Goal: Task Accomplishment & Management: Manage account settings

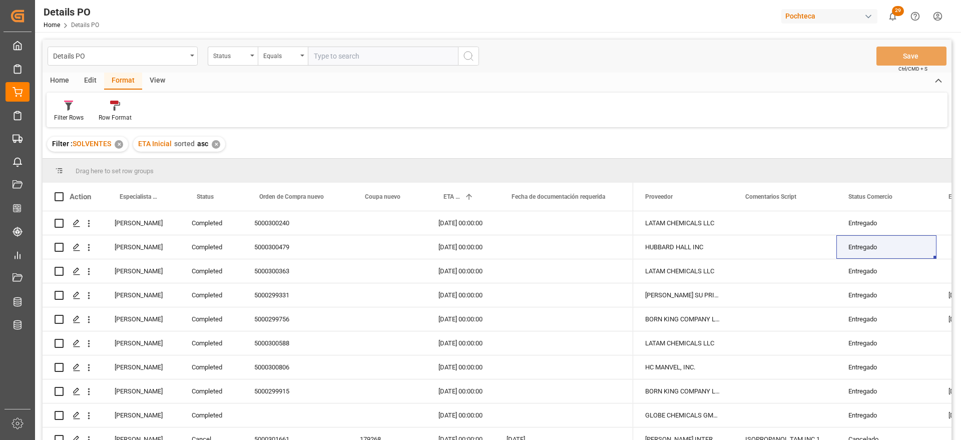
drag, startPoint x: 885, startPoint y: 137, endPoint x: 618, endPoint y: 176, distance: 270.1
click at [885, 137] on div "Filter : SOLVENTES ✕ ETA Inicial sorted asc ✕" at bounding box center [497, 144] width 909 height 28
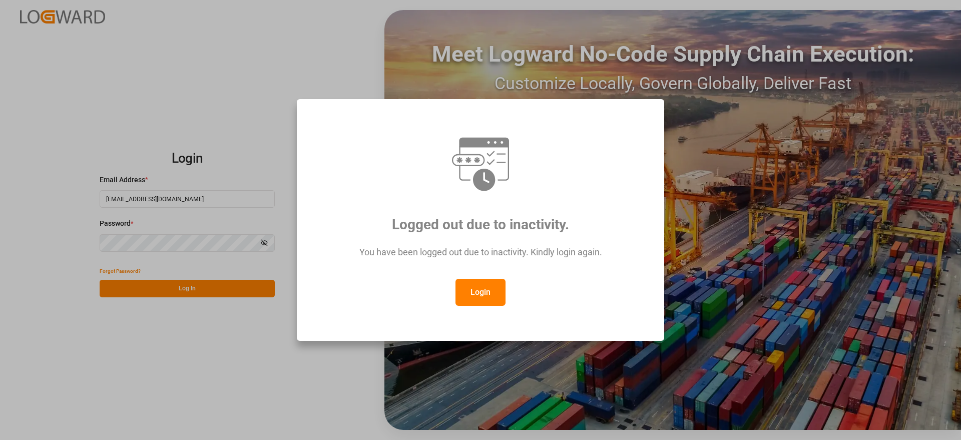
click at [497, 290] on button "Login" at bounding box center [480, 292] width 50 height 27
click at [487, 287] on div "Meet Logward No-Code Supply Chain Execution: Customize Locally, Govern Globally…" at bounding box center [672, 220] width 577 height 420
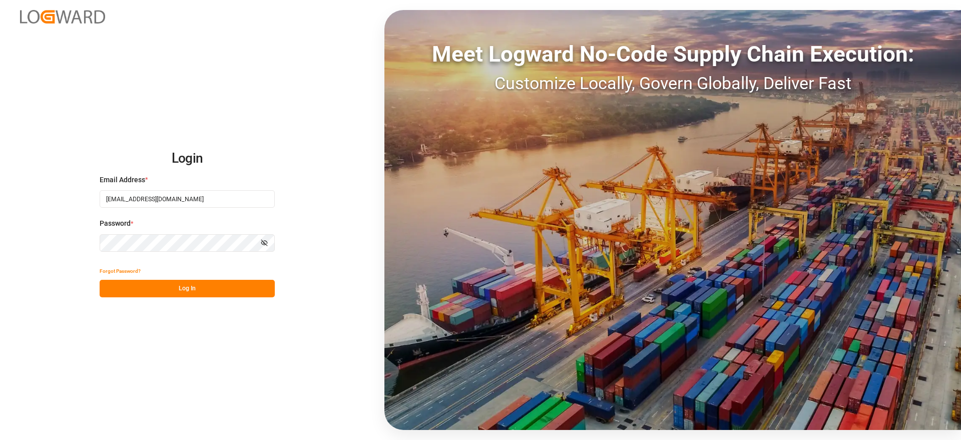
click at [220, 294] on button "Log In" at bounding box center [187, 289] width 175 height 18
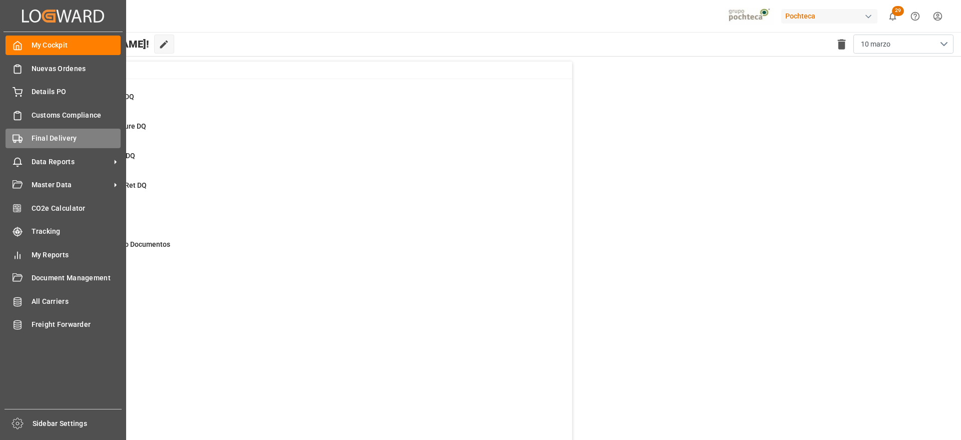
click at [14, 143] on div "Final Delivery Final Delivery" at bounding box center [63, 139] width 115 height 20
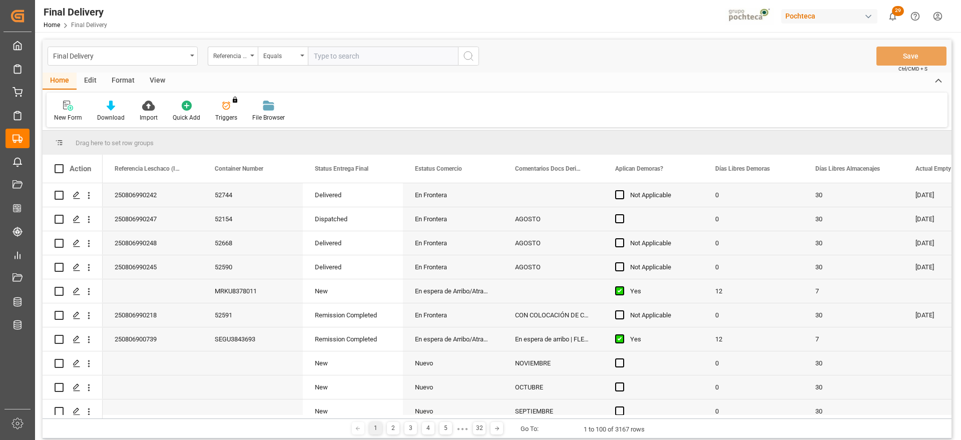
click at [157, 77] on div "View" at bounding box center [157, 81] width 31 height 17
click at [122, 79] on div "Format" at bounding box center [123, 81] width 38 height 17
click at [151, 77] on div "View" at bounding box center [157, 81] width 31 height 17
click at [114, 101] on icon at bounding box center [114, 106] width 10 height 10
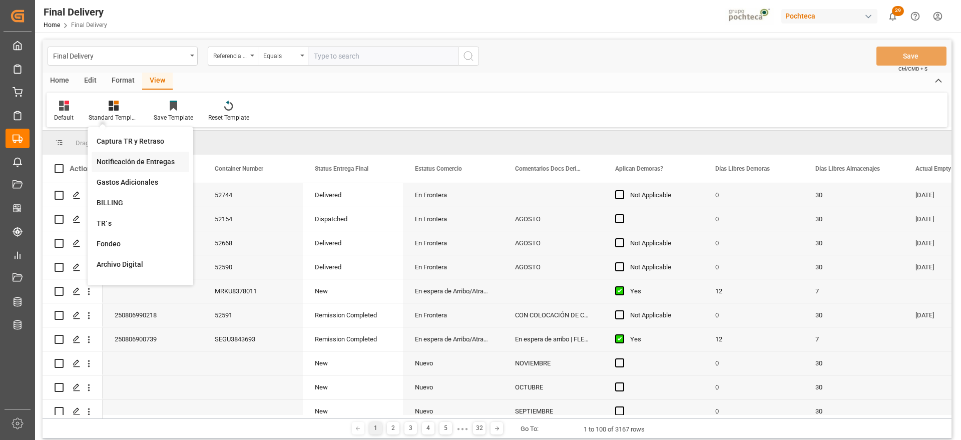
click at [141, 162] on div "Notificación de Entregas" at bounding box center [141, 162] width 88 height 11
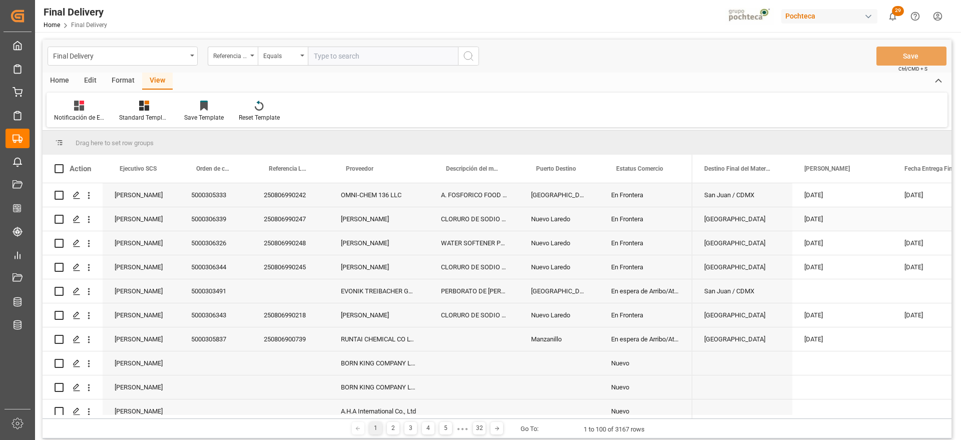
click at [735, 234] on div "[GEOGRAPHIC_DATA]" at bounding box center [742, 243] width 100 height 24
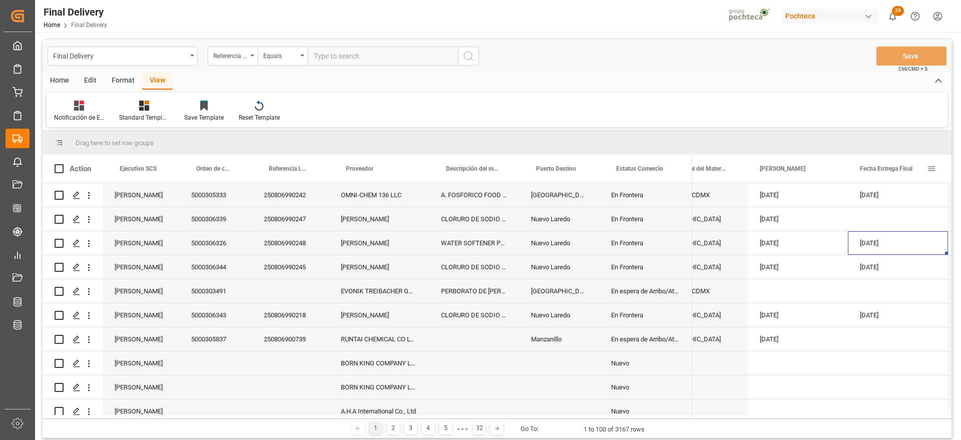
click at [929, 167] on span at bounding box center [931, 168] width 9 height 9
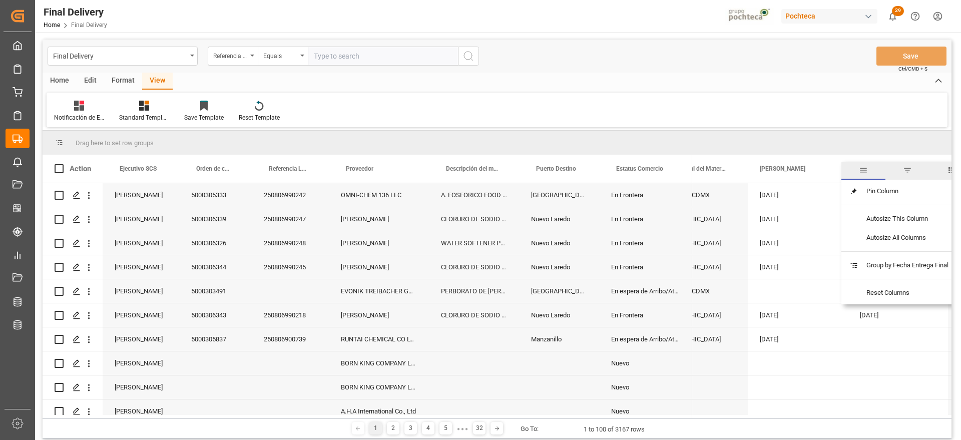
click at [908, 172] on span "filter" at bounding box center [907, 170] width 9 height 9
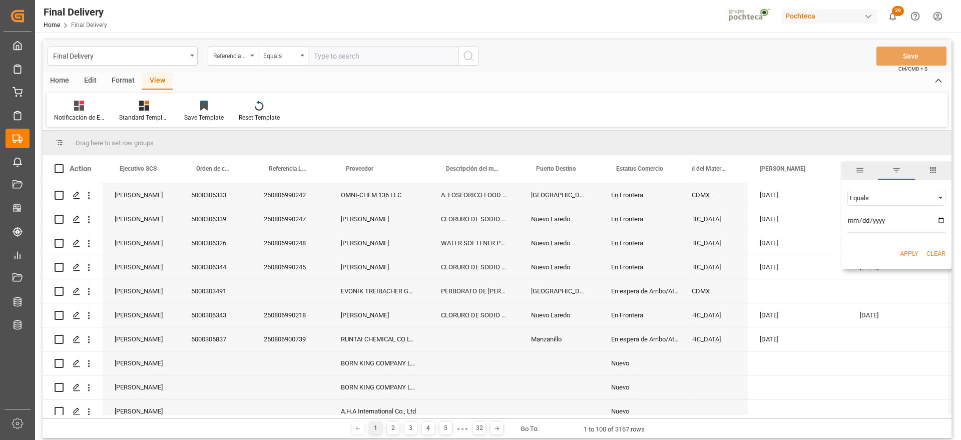
click at [939, 220] on input "date" at bounding box center [896, 223] width 98 height 20
type input "[DATE]"
click at [912, 242] on div "Apply Clear" at bounding box center [896, 254] width 110 height 26
click at [914, 247] on div "Apply Clear" at bounding box center [896, 254] width 110 height 26
click at [914, 250] on button "Apply" at bounding box center [909, 254] width 19 height 10
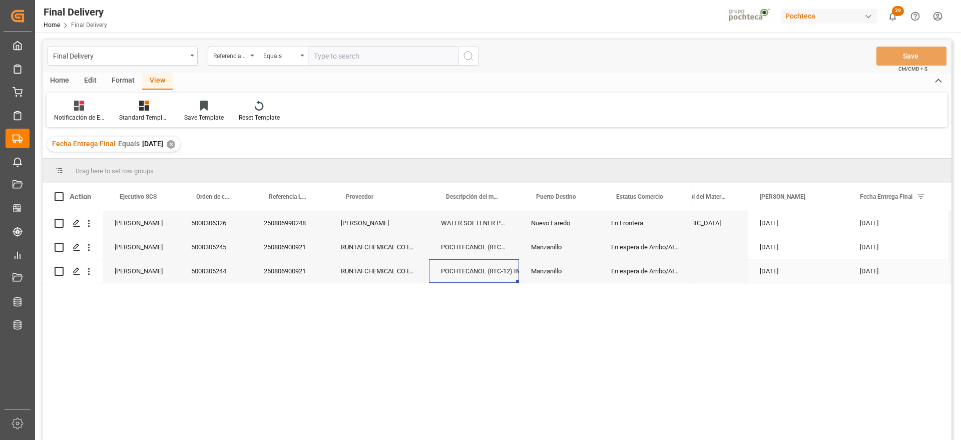
click at [457, 260] on div "POCHTECANOL (RTC-12) IMP TAM INC 200 KG" at bounding box center [474, 271] width 90 height 24
click at [364, 244] on div "RUNTAI CHEMICAL CO LTD" at bounding box center [379, 247] width 100 height 24
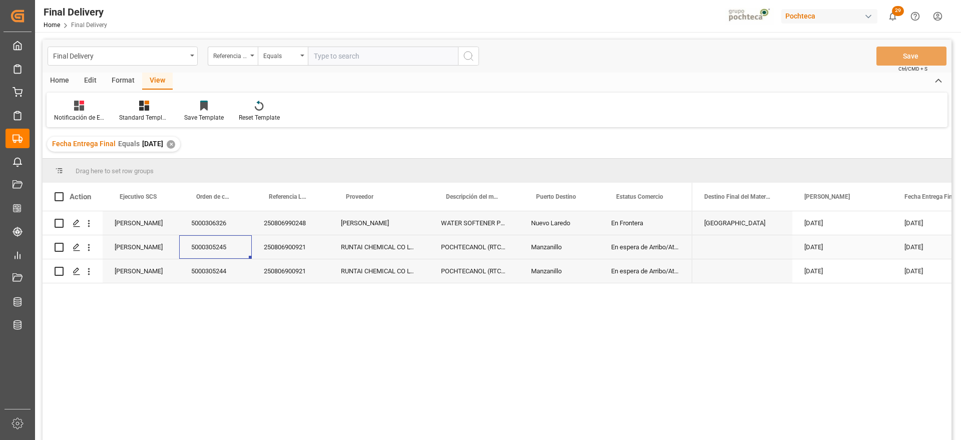
click at [300, 251] on div "250806900921" at bounding box center [290, 247] width 77 height 24
click at [229, 253] on div "5000305245" at bounding box center [215, 247] width 73 height 24
click at [78, 248] on icon "Press SPACE to select this row." at bounding box center [77, 247] width 8 height 8
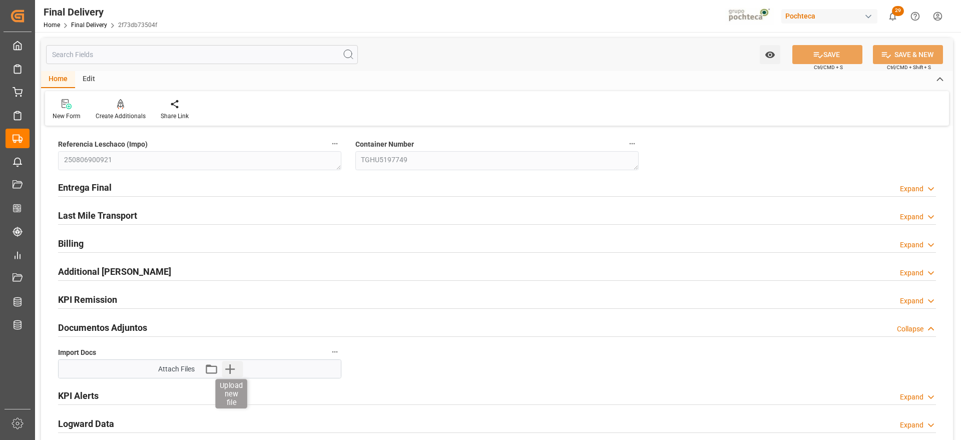
click at [229, 368] on icon "button" at bounding box center [230, 369] width 16 height 16
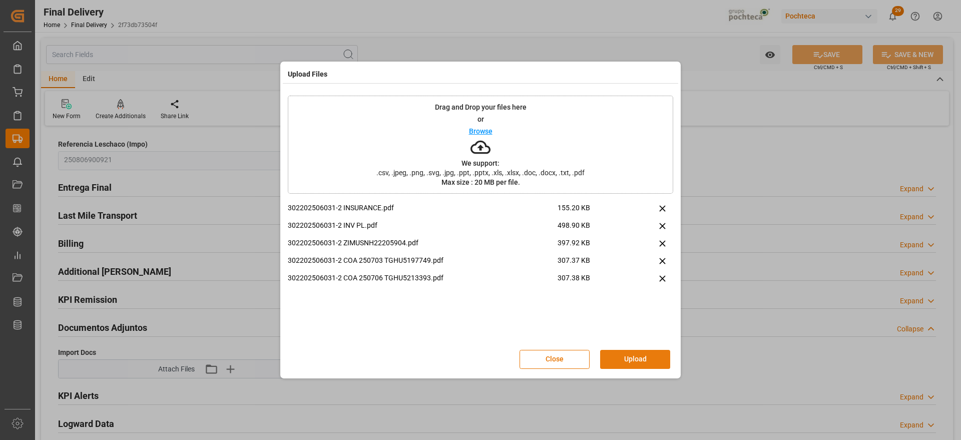
click at [640, 362] on button "Upload" at bounding box center [635, 359] width 70 height 19
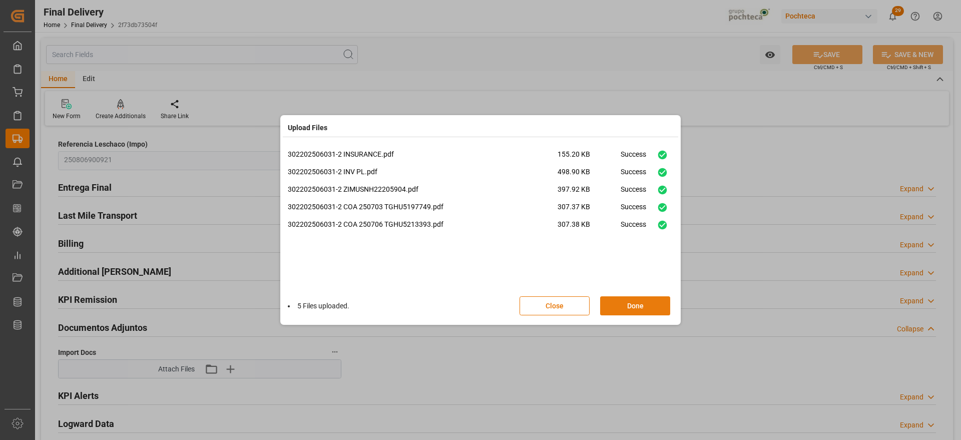
click at [636, 303] on button "Done" at bounding box center [635, 305] width 70 height 19
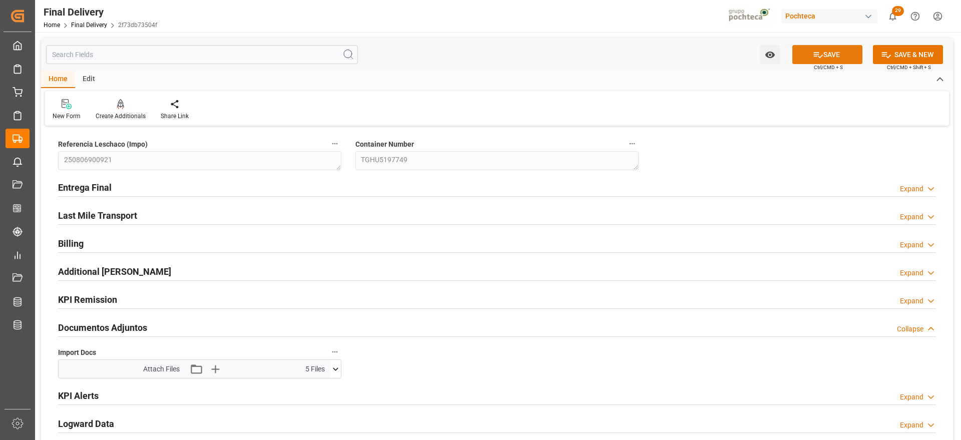
click at [825, 52] on button "SAVE" at bounding box center [827, 54] width 70 height 19
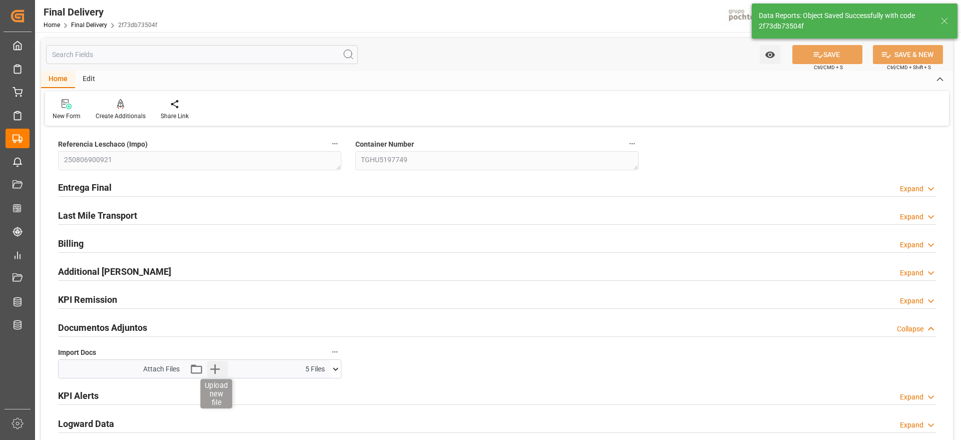
click at [220, 368] on icon "button" at bounding box center [215, 369] width 16 height 16
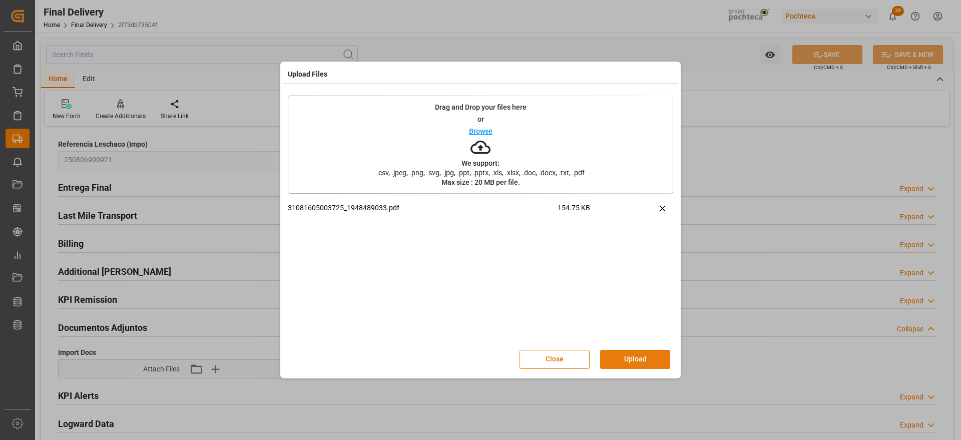
click at [632, 359] on button "Upload" at bounding box center [635, 359] width 70 height 19
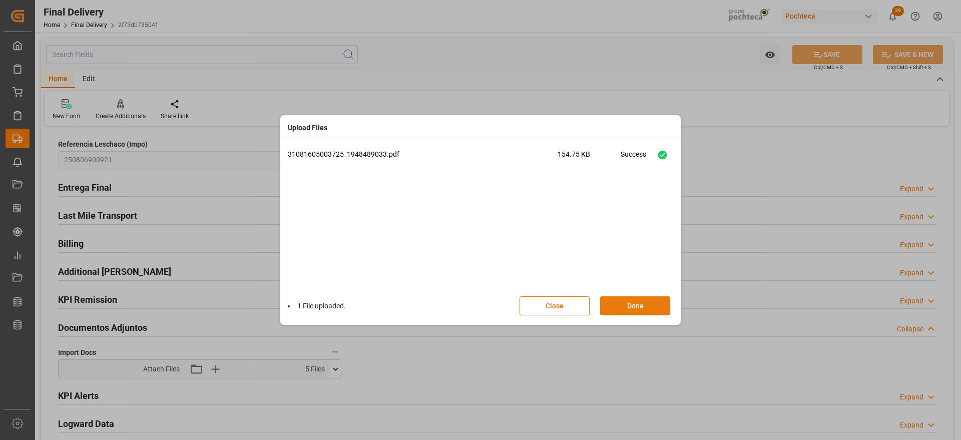
click at [628, 302] on button "Done" at bounding box center [635, 305] width 70 height 19
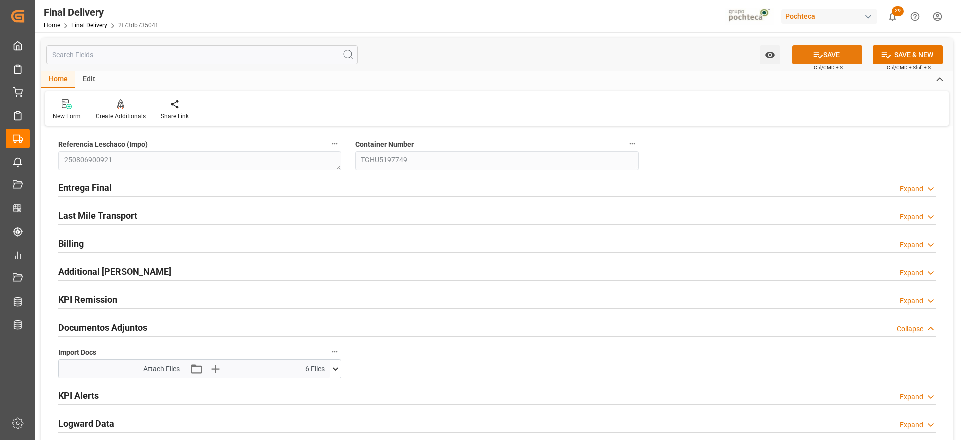
click at [825, 50] on button "SAVE" at bounding box center [827, 54] width 70 height 19
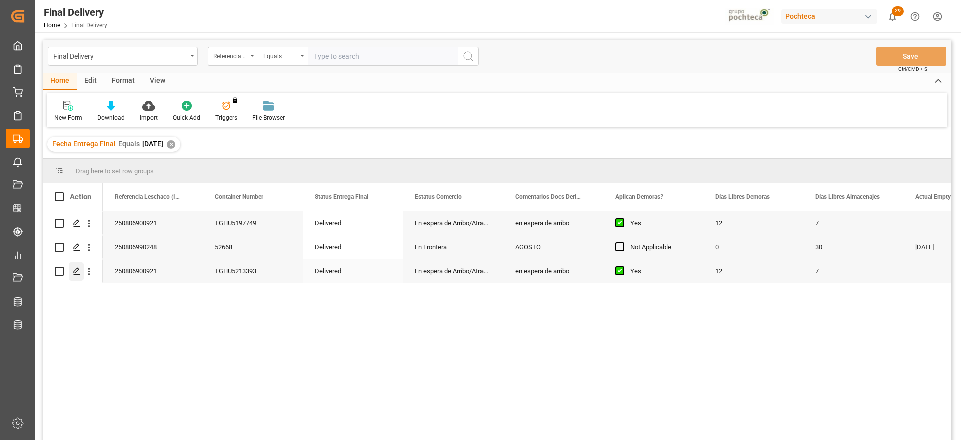
click at [81, 271] on div "Press SPACE to select this row." at bounding box center [76, 271] width 15 height 19
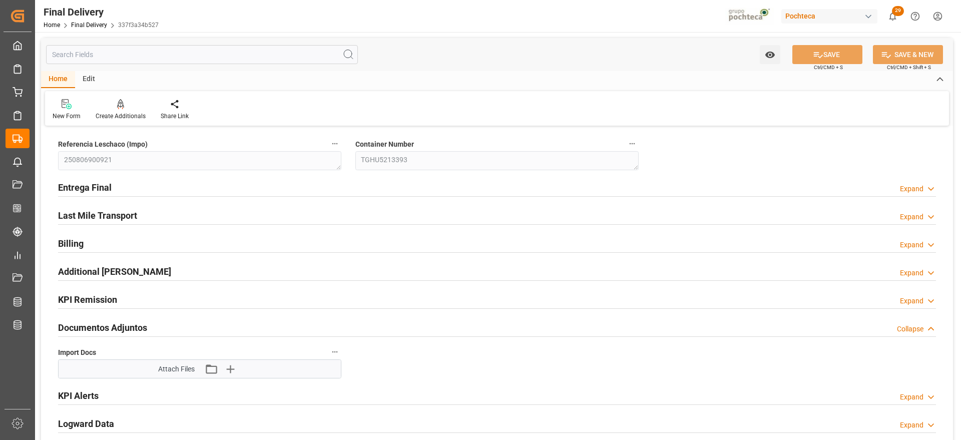
scroll to position [63, 0]
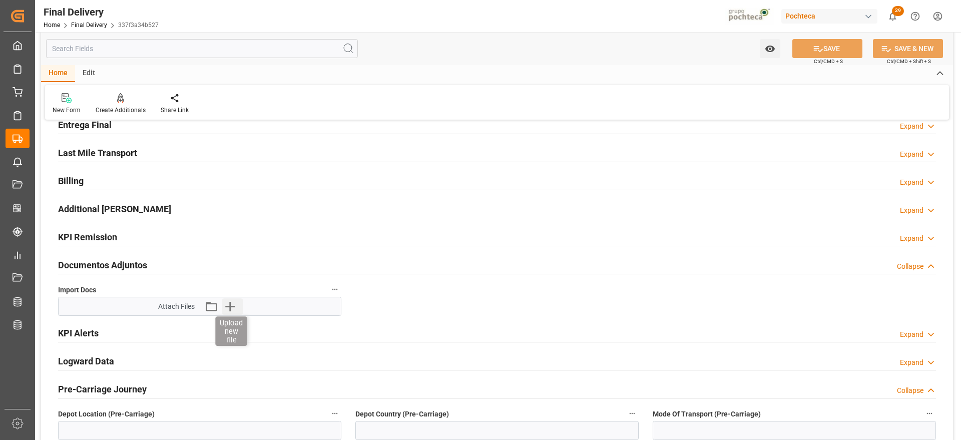
click at [230, 307] on icon "button" at bounding box center [230, 307] width 10 height 10
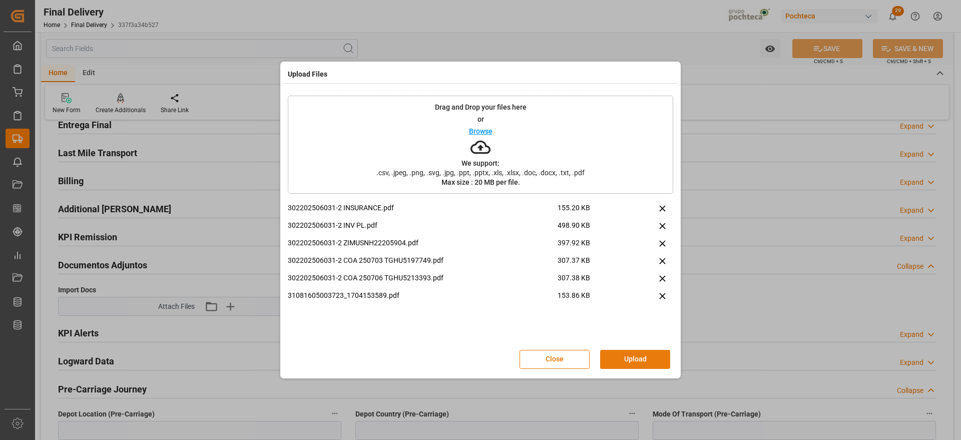
click at [645, 354] on button "Upload" at bounding box center [635, 359] width 70 height 19
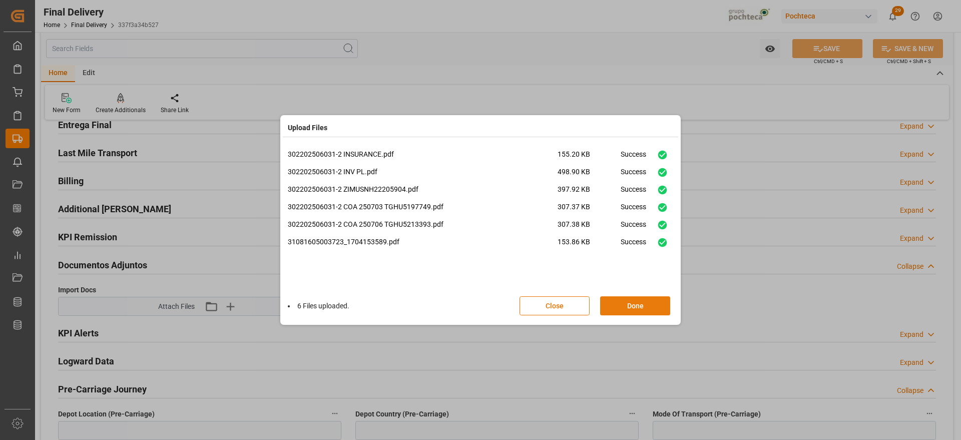
click at [632, 296] on button "Done" at bounding box center [635, 305] width 70 height 19
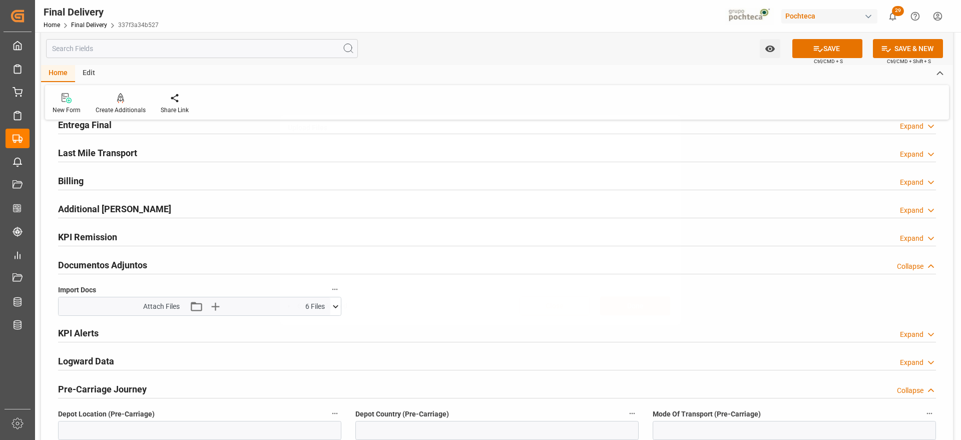
click at [630, 304] on button "Done" at bounding box center [635, 305] width 70 height 19
click at [844, 46] on button "SAVE" at bounding box center [827, 48] width 70 height 19
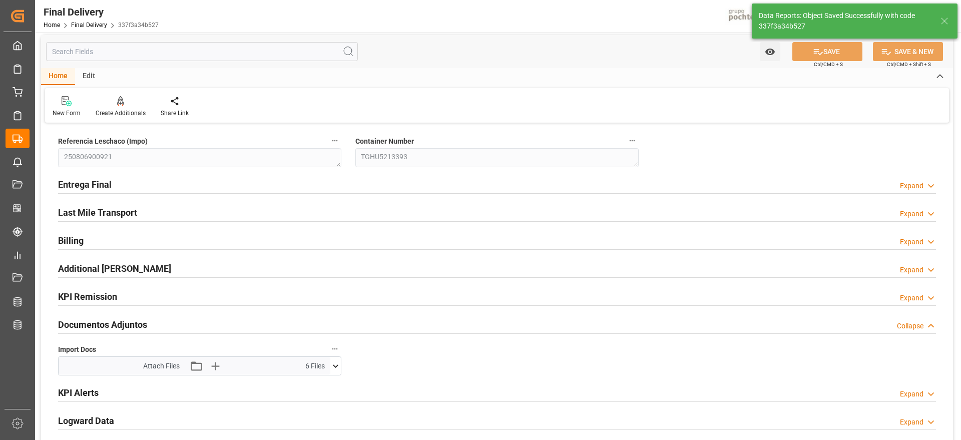
scroll to position [0, 0]
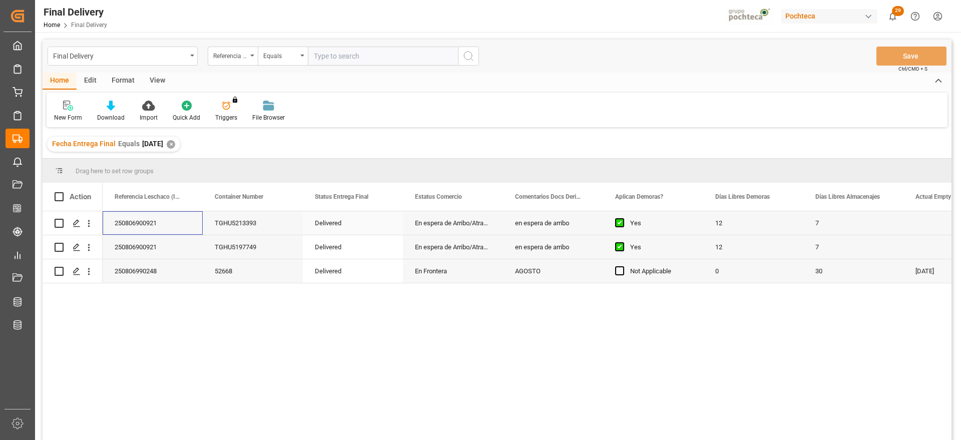
click at [149, 219] on div "250806900921" at bounding box center [153, 223] width 100 height 24
click at [747, 223] on div "12" at bounding box center [753, 223] width 100 height 24
click at [175, 145] on div "✕" at bounding box center [171, 144] width 9 height 9
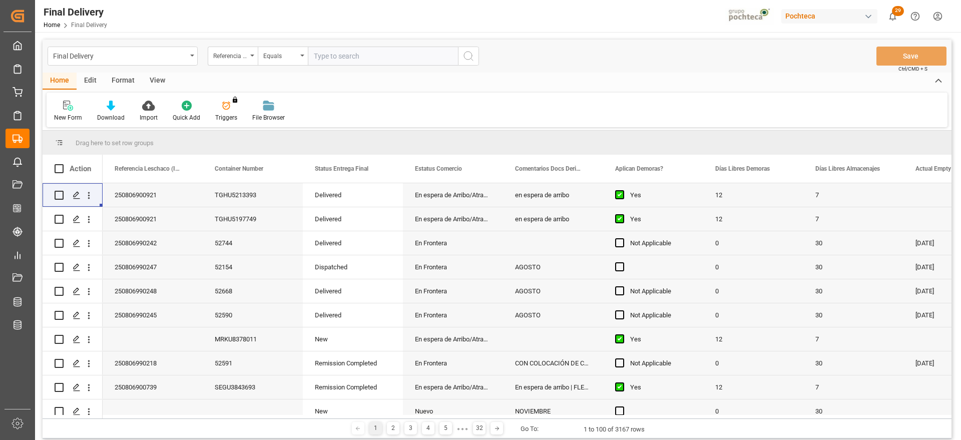
click at [157, 82] on div "View" at bounding box center [157, 81] width 31 height 17
click at [112, 109] on icon at bounding box center [114, 106] width 10 height 10
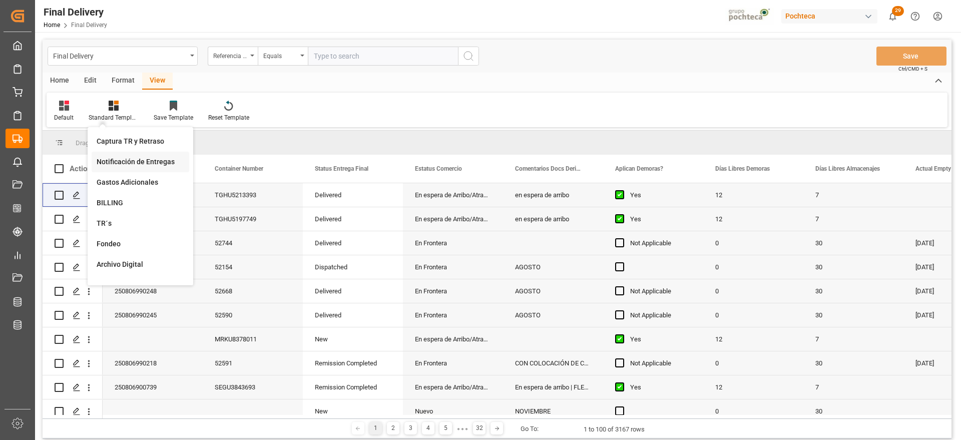
click at [138, 158] on div "Notificación de Entregas" at bounding box center [141, 162] width 88 height 11
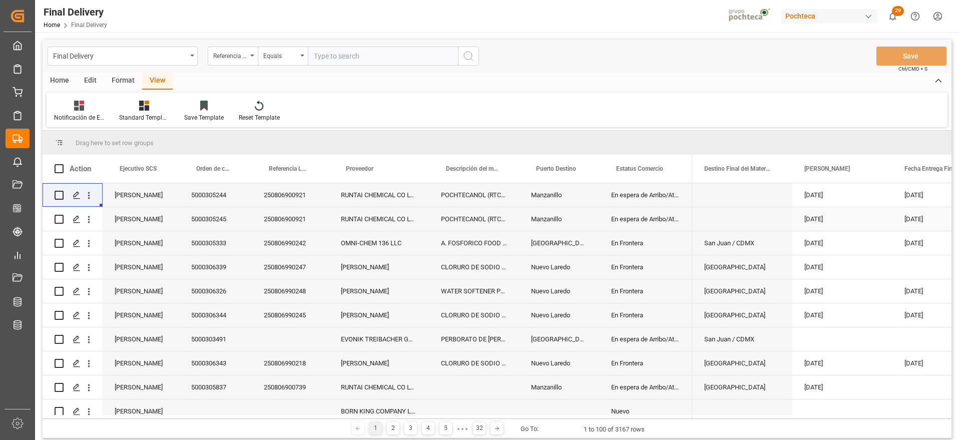
click at [768, 214] on div "Press SPACE to select this row." at bounding box center [742, 219] width 100 height 24
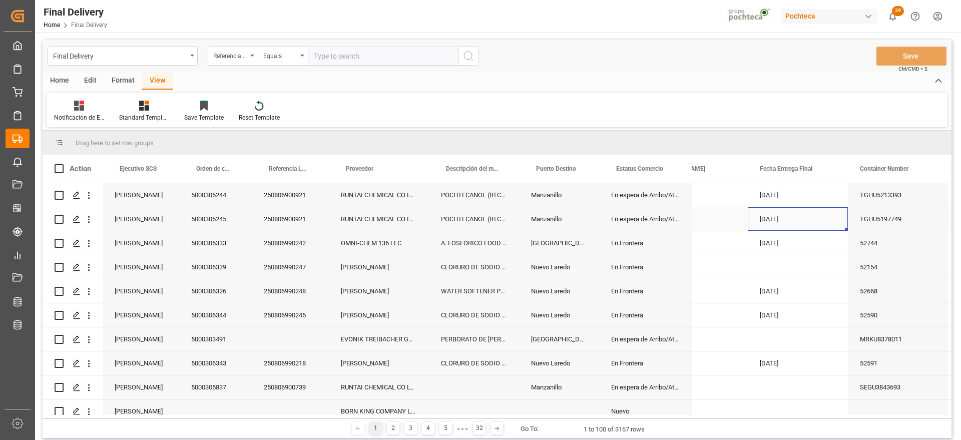
scroll to position [0, 100]
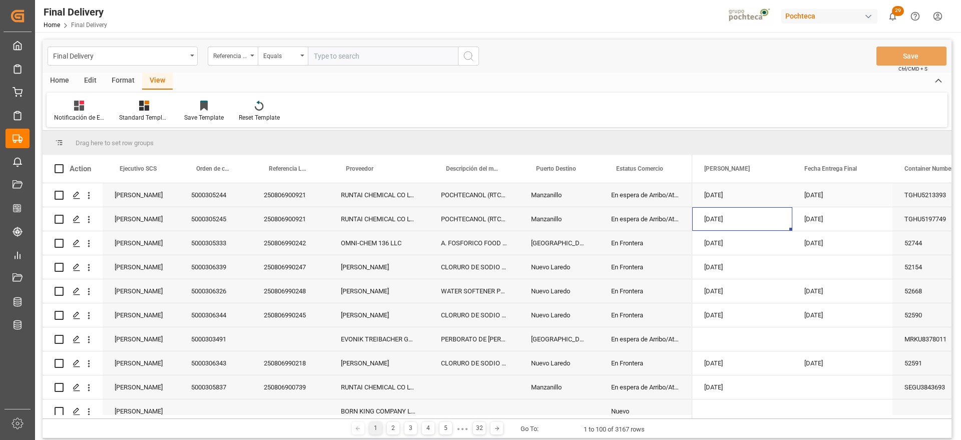
click at [289, 202] on div "250806900921" at bounding box center [290, 195] width 77 height 24
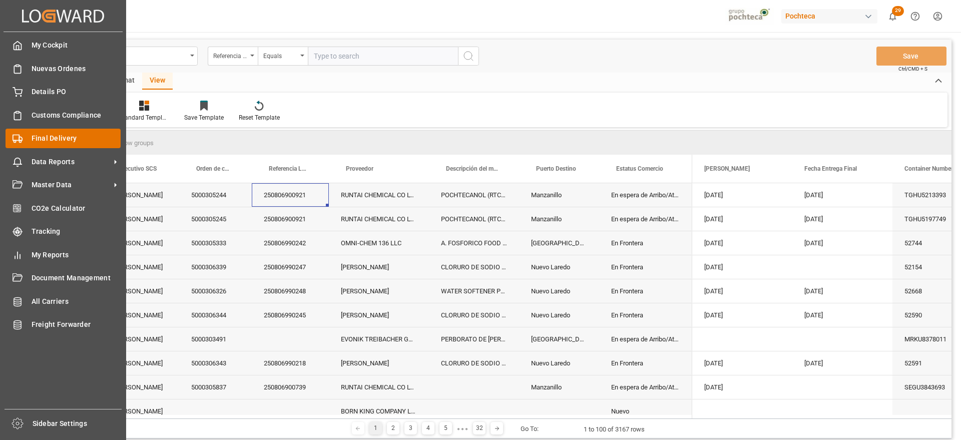
click at [19, 134] on icon at bounding box center [18, 139] width 10 height 10
click at [51, 135] on span "Final Delivery" at bounding box center [77, 138] width 90 height 11
click at [53, 125] on div "My Cockpit My Cockpit Nuevas Ordenes Nuevas Ordenes Details PO Details PO Custo…" at bounding box center [63, 220] width 119 height 377
click at [58, 117] on span "Customs Compliance" at bounding box center [77, 115] width 90 height 11
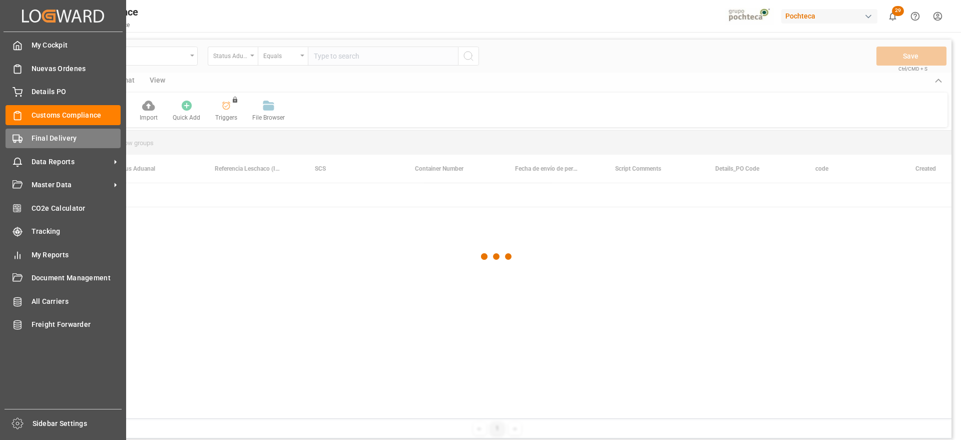
click at [69, 132] on div "Final Delivery Final Delivery" at bounding box center [63, 139] width 115 height 20
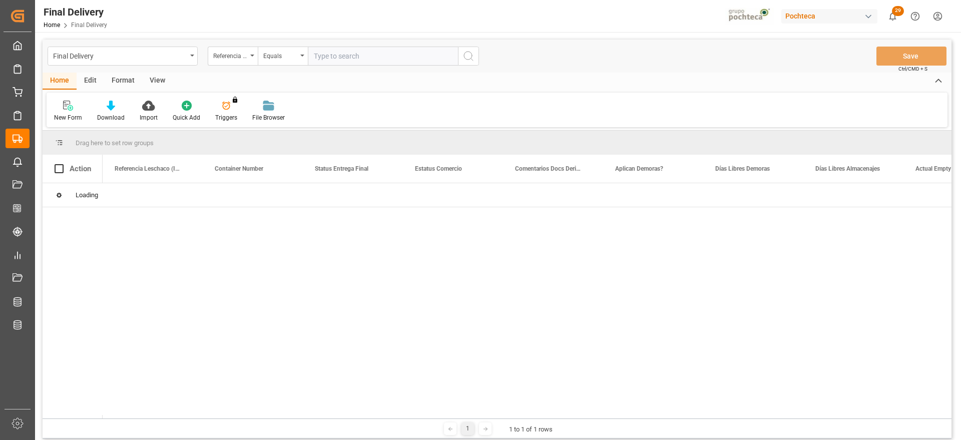
click at [321, 59] on input "text" at bounding box center [383, 56] width 150 height 19
paste input "250806900921"
type input "250806900921"
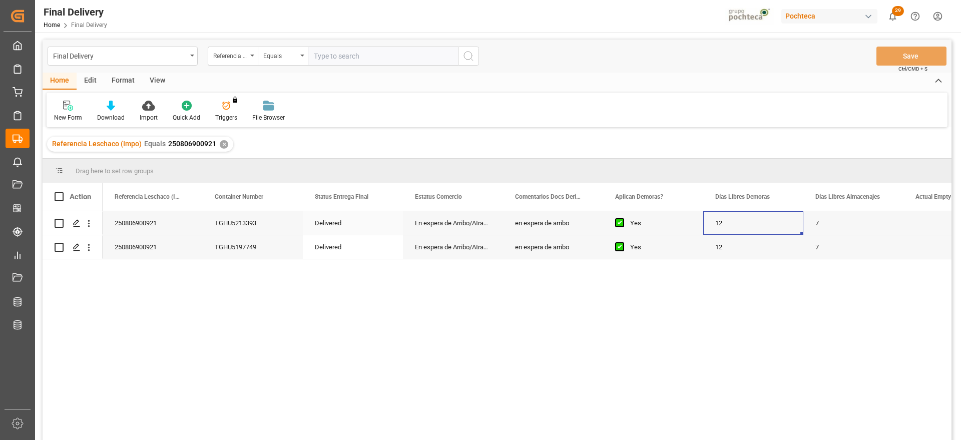
click at [750, 232] on div "12" at bounding box center [753, 223] width 100 height 24
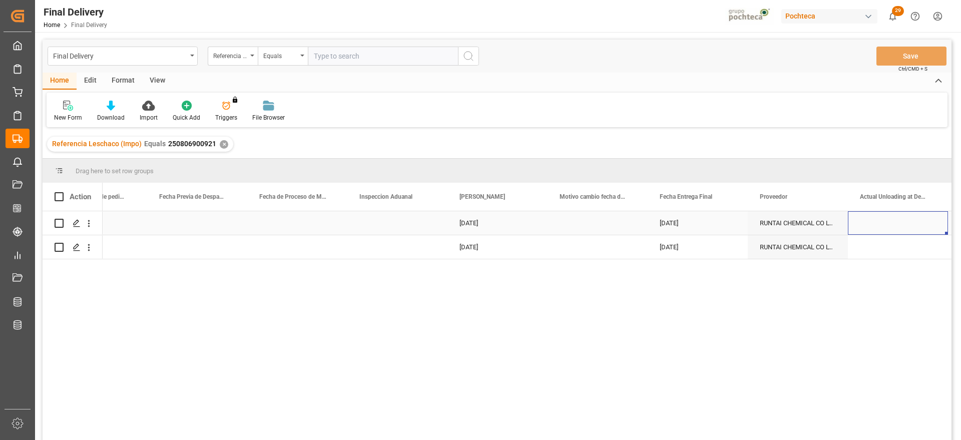
click at [485, 226] on div "[DATE]" at bounding box center [497, 223] width 100 height 24
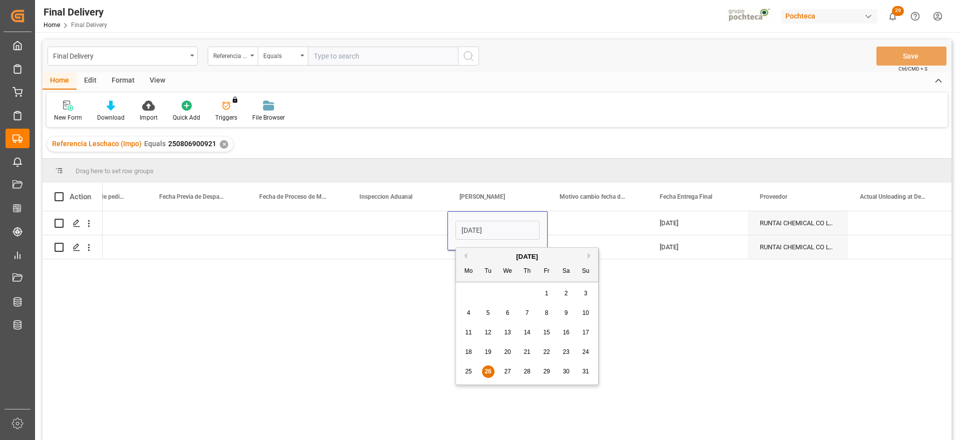
click at [524, 371] on span "28" at bounding box center [526, 371] width 7 height 7
type input "[DATE]"
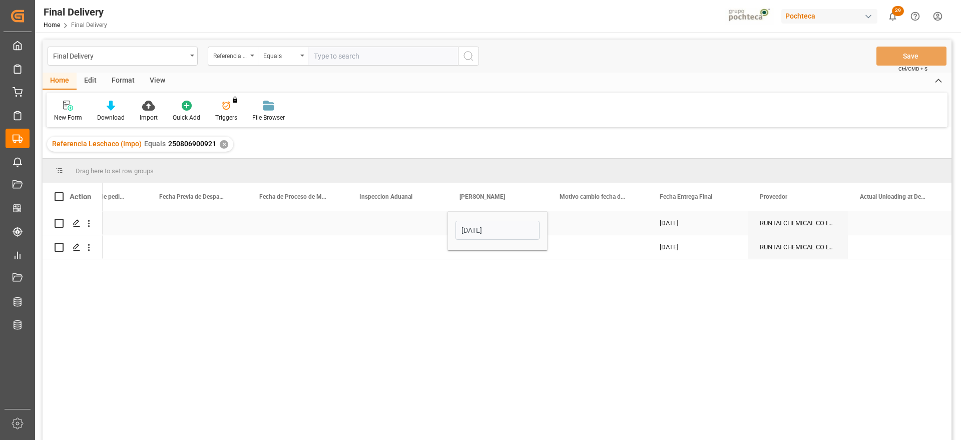
click at [604, 219] on div "Press SPACE to select this row." at bounding box center [598, 223] width 100 height 24
click at [486, 223] on div "[DATE]" at bounding box center [497, 223] width 100 height 24
click at [480, 247] on div "[DATE]" at bounding box center [497, 247] width 100 height 24
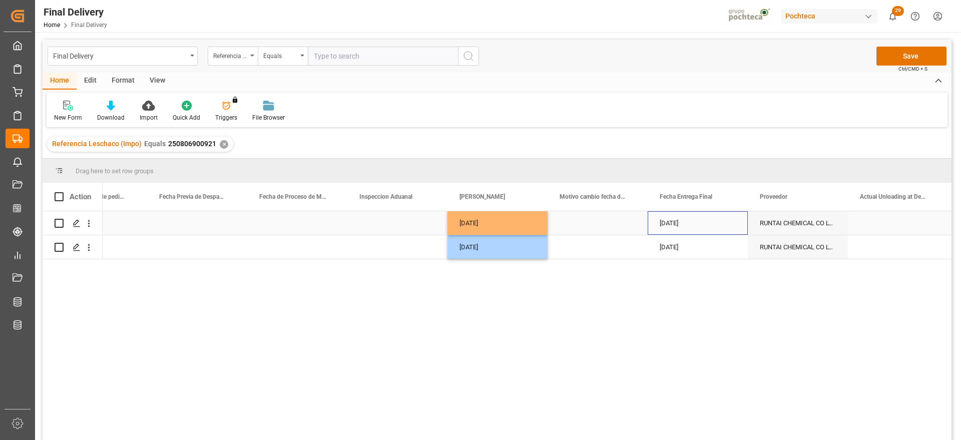
click at [665, 218] on div "[DATE]" at bounding box center [698, 223] width 100 height 24
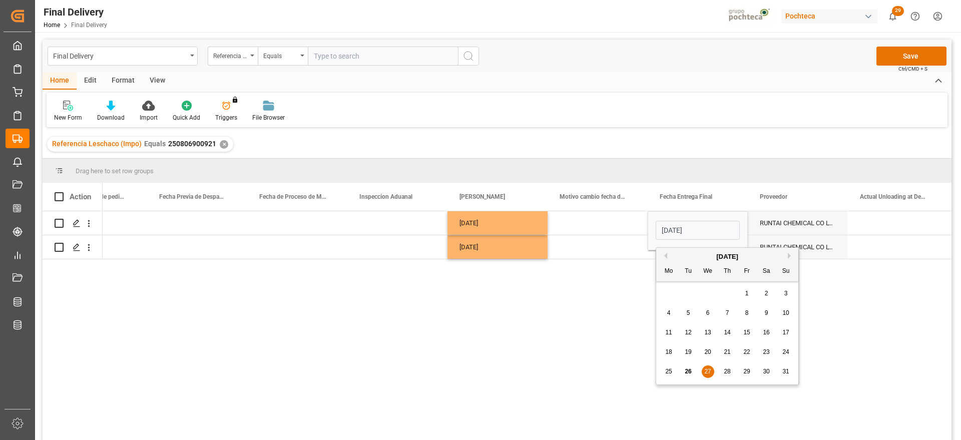
click at [747, 371] on span "29" at bounding box center [746, 371] width 7 height 7
type input "[DATE]"
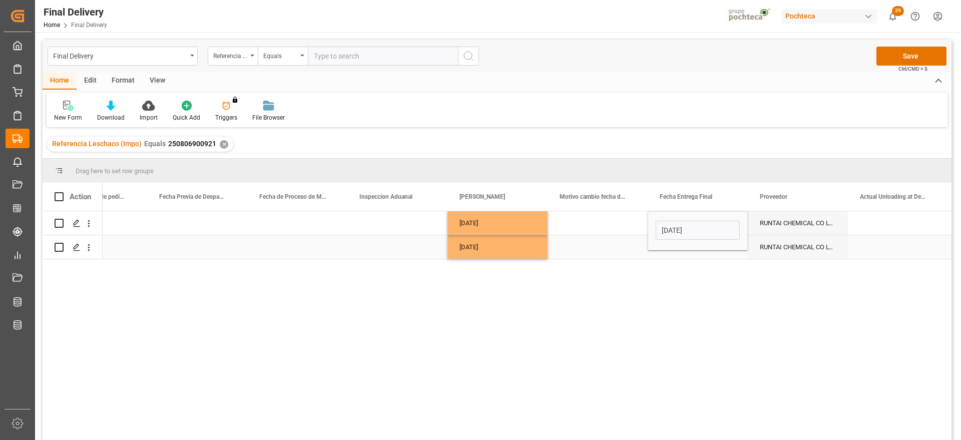
click at [785, 223] on div "RUNTAI CHEMICAL CO LTD" at bounding box center [798, 223] width 100 height 24
click at [710, 231] on div "[DATE]" at bounding box center [698, 223] width 100 height 24
click at [687, 248] on div "[DATE]" at bounding box center [698, 247] width 100 height 24
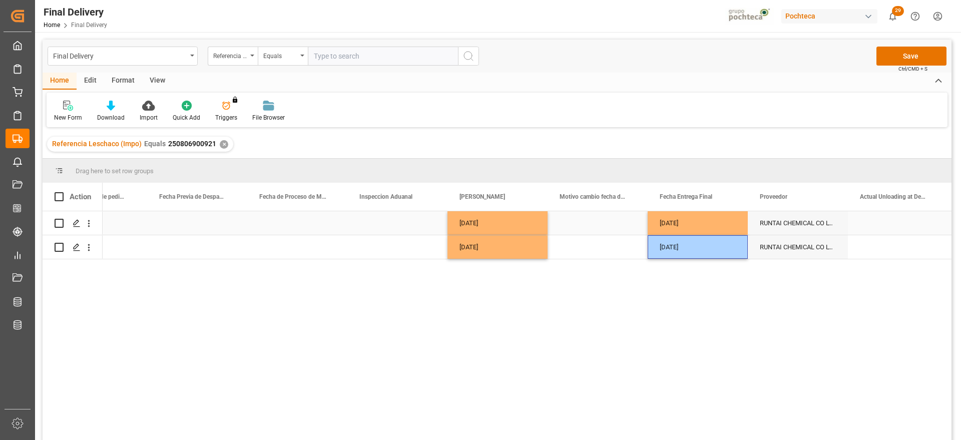
click at [615, 220] on div "Press SPACE to select this row." at bounding box center [598, 223] width 100 height 24
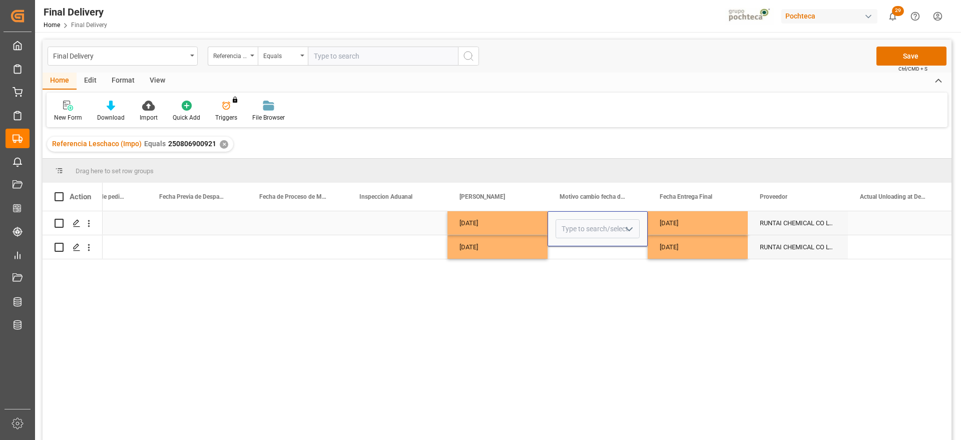
click at [628, 226] on icon "open menu" at bounding box center [629, 229] width 12 height 12
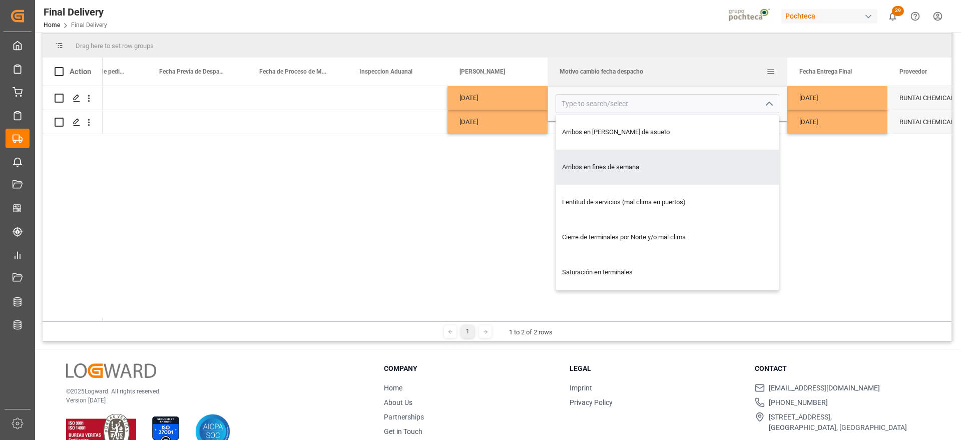
drag, startPoint x: 647, startPoint y: 66, endPoint x: 786, endPoint y: 73, distance: 139.8
click at [786, 73] on div at bounding box center [787, 72] width 4 height 28
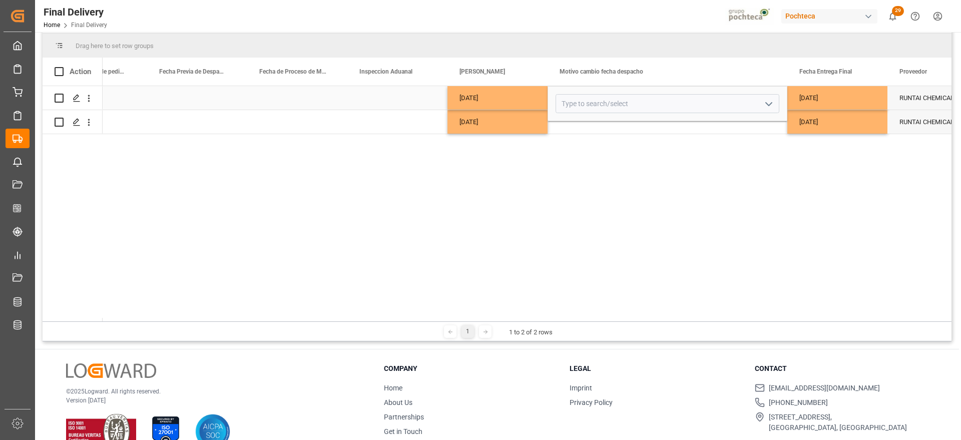
click at [772, 106] on icon "open menu" at bounding box center [769, 104] width 12 height 12
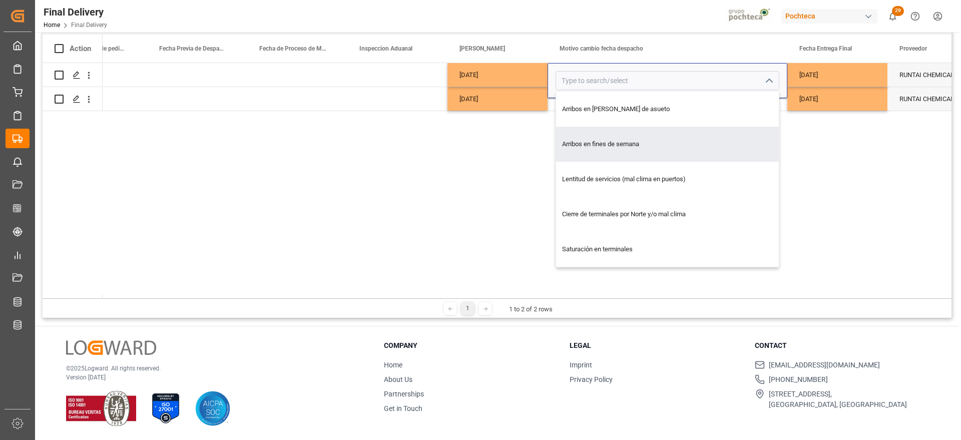
click at [873, 186] on div "147991 [DATE] [DATE] Arribos en [PERSON_NAME] de asueto Arribos en fines de sem…" at bounding box center [527, 180] width 849 height 235
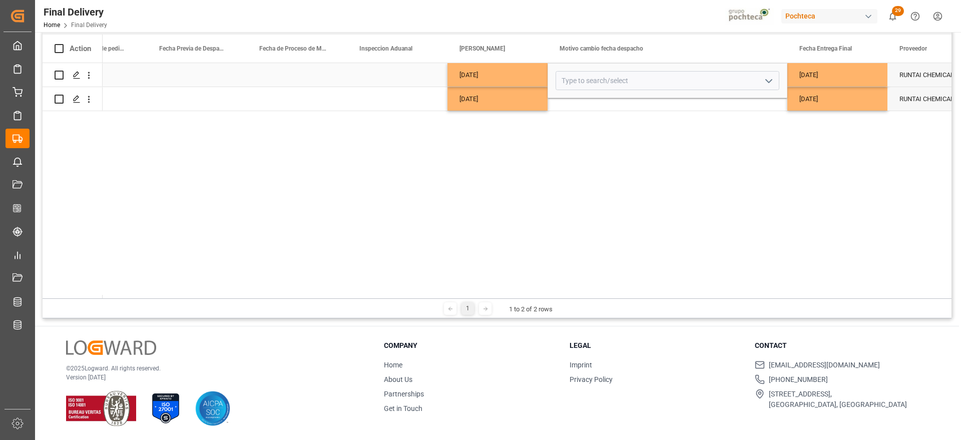
click at [850, 79] on div "[DATE]" at bounding box center [837, 75] width 100 height 24
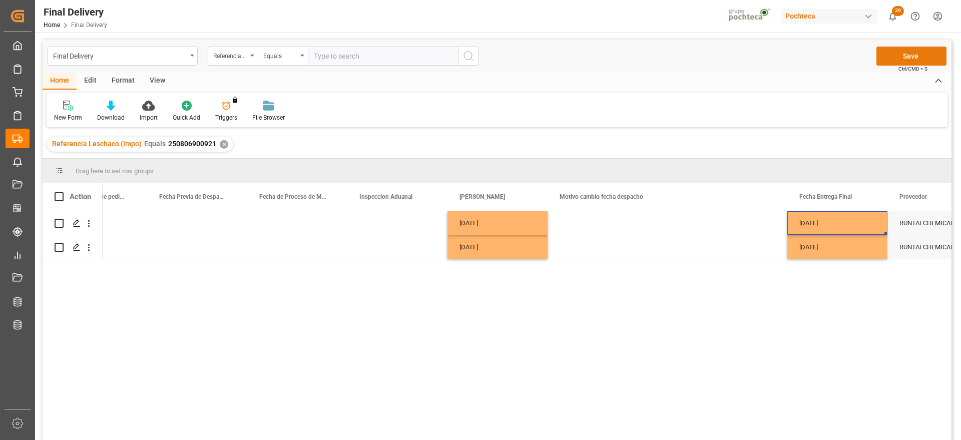
click at [891, 55] on button "Save" at bounding box center [911, 56] width 70 height 19
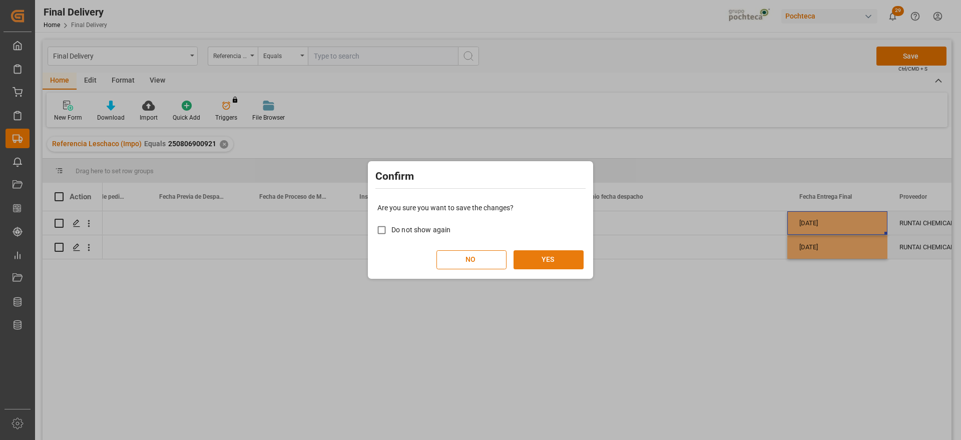
click at [542, 259] on button "YES" at bounding box center [548, 259] width 70 height 19
